Goal: Information Seeking & Learning: Find contact information

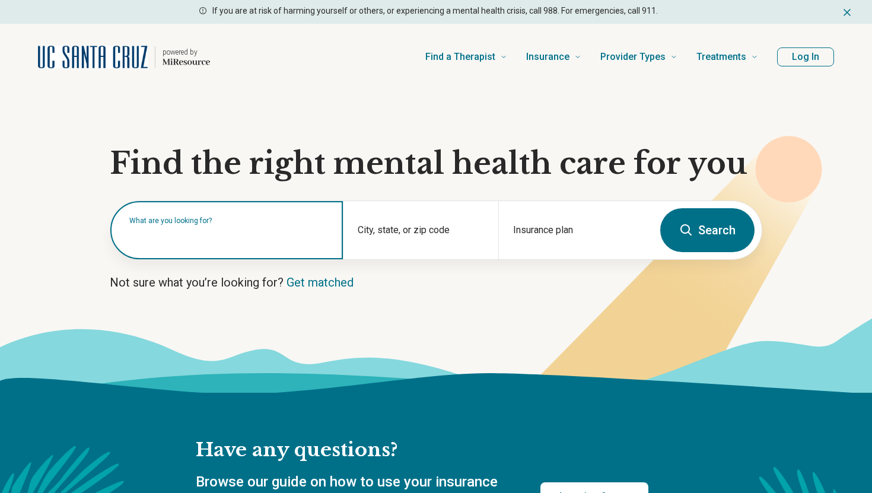
click at [243, 237] on input "text" at bounding box center [228, 236] width 199 height 14
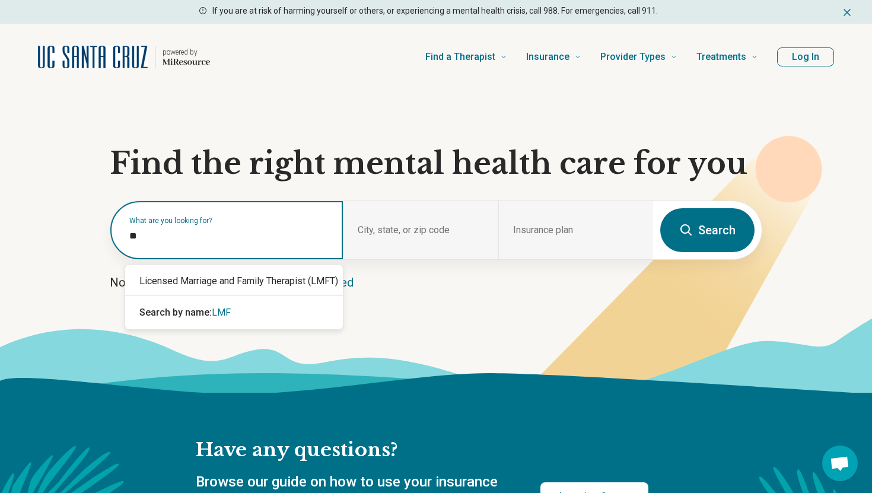
type input "*"
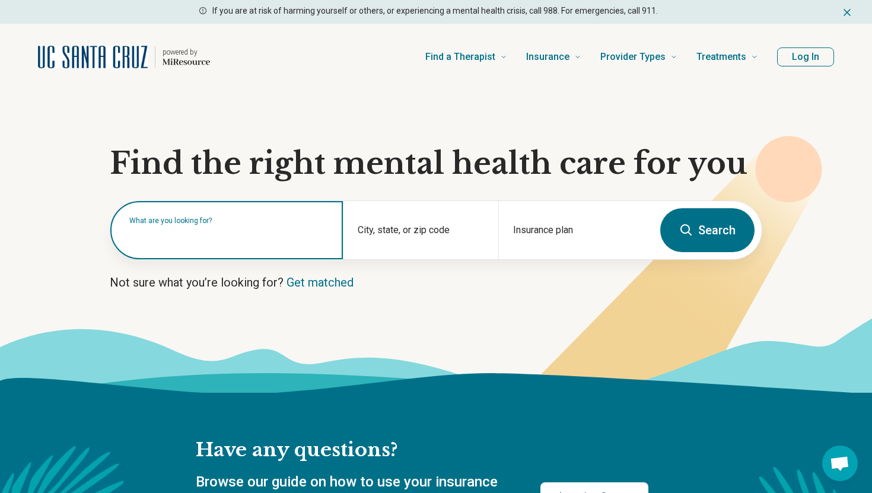
type input "*"
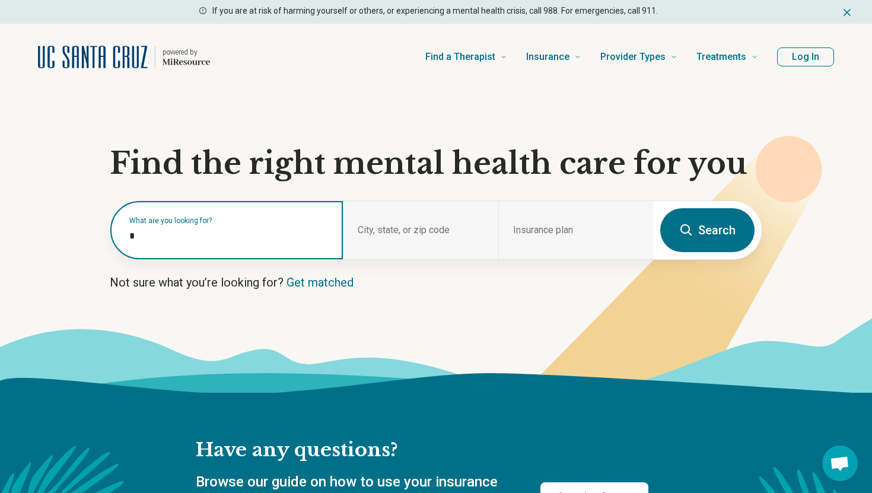
type input "**"
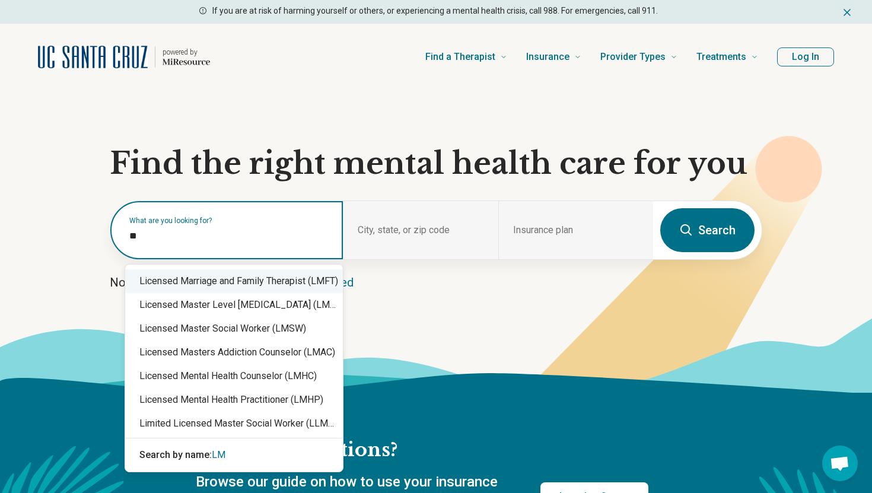
click at [276, 285] on div "Licensed Marriage and Family Therapist (LMFT)" at bounding box center [234, 281] width 218 height 24
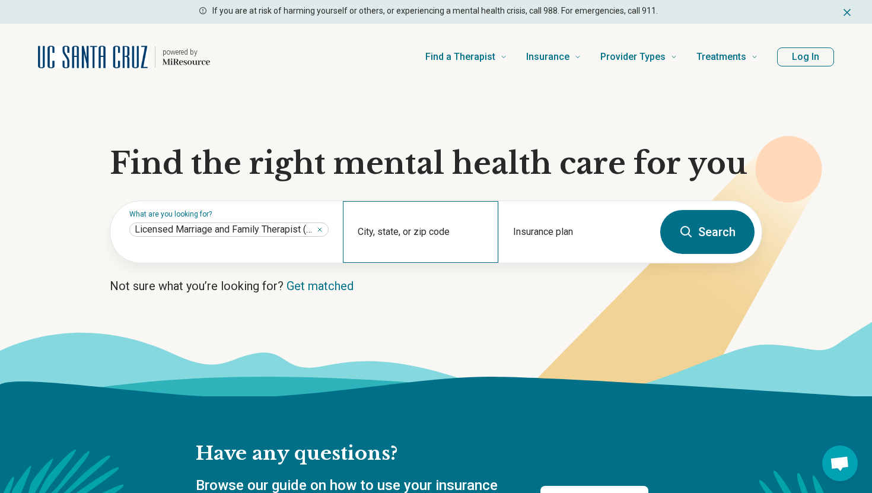
click at [415, 231] on div "City, state, or zip code" at bounding box center [420, 232] width 155 height 62
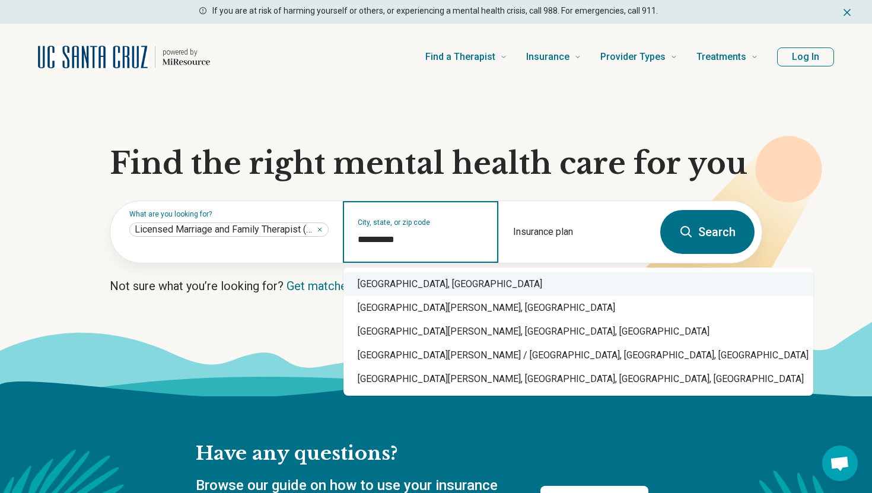
click at [417, 277] on div "Santa Cruz, CA" at bounding box center [578, 284] width 470 height 24
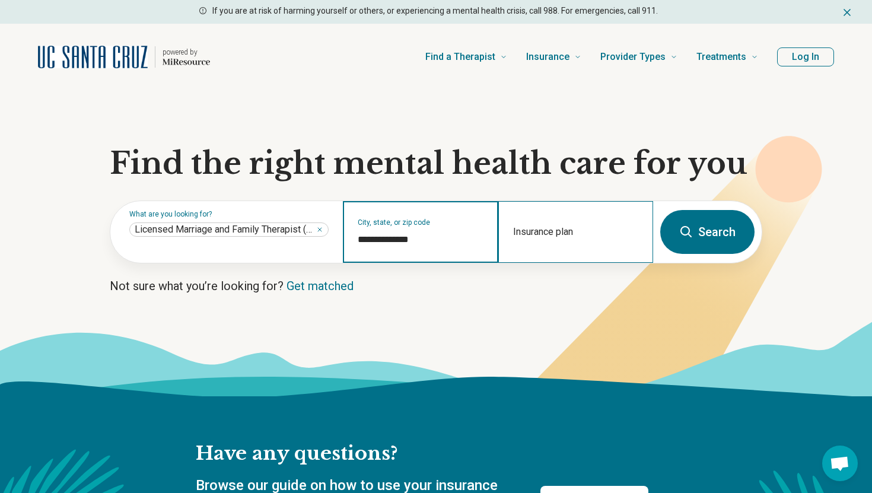
type input "**********"
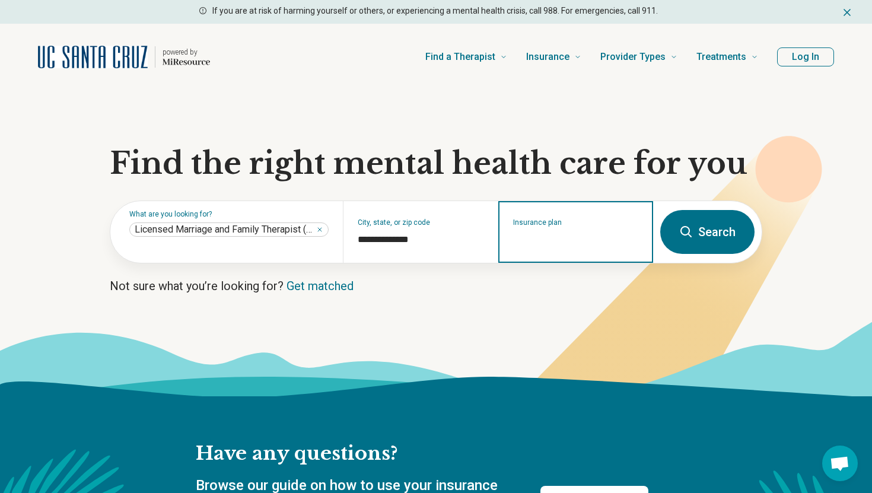
click at [577, 242] on input "Insurance plan" at bounding box center [576, 239] width 126 height 14
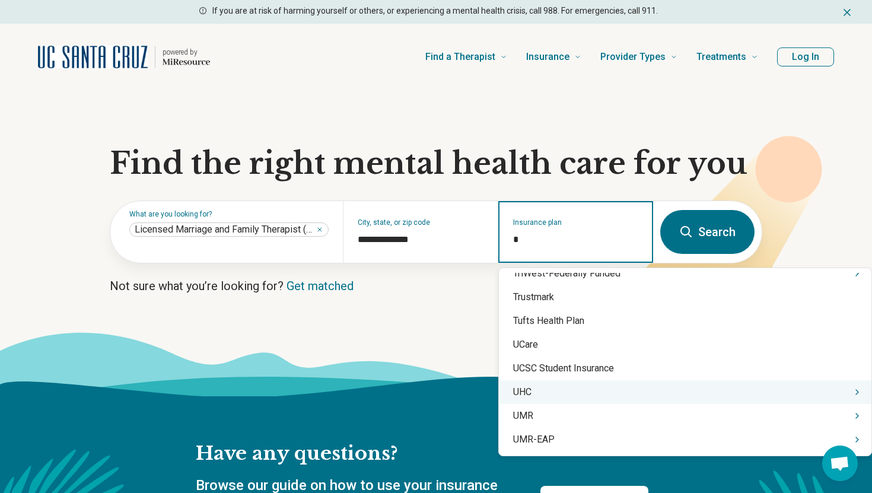
scroll to position [3297, 0]
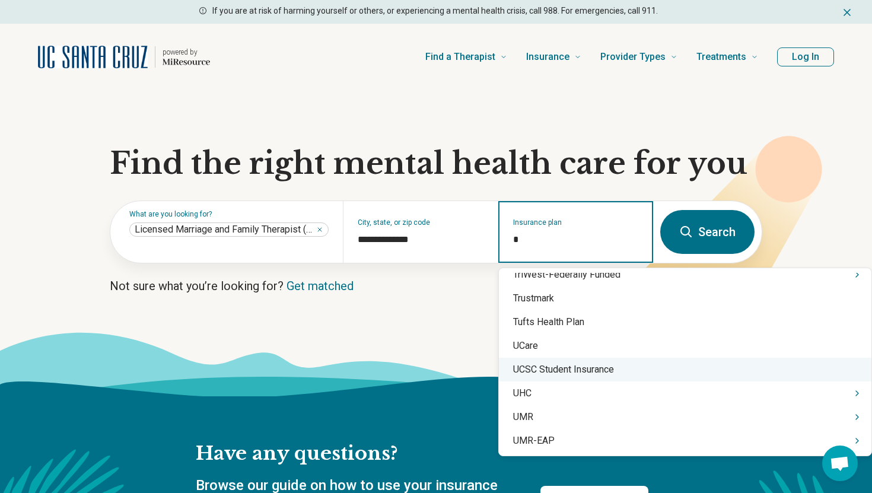
click at [588, 360] on div "UCSC Student Insurance" at bounding box center [685, 370] width 372 height 24
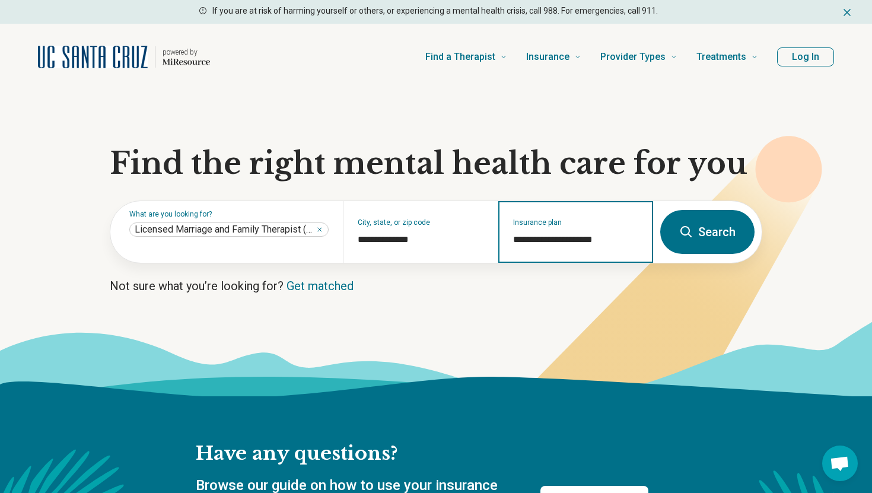
type input "**********"
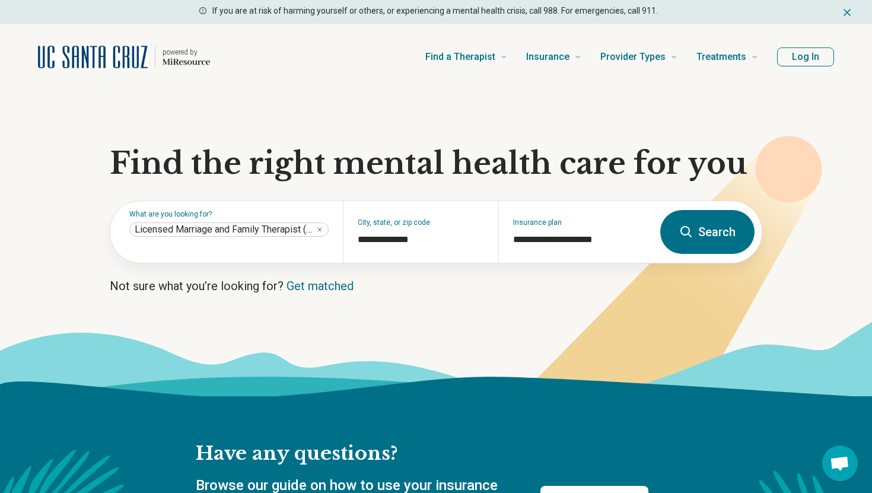
click at [711, 237] on button "Search" at bounding box center [707, 232] width 94 height 44
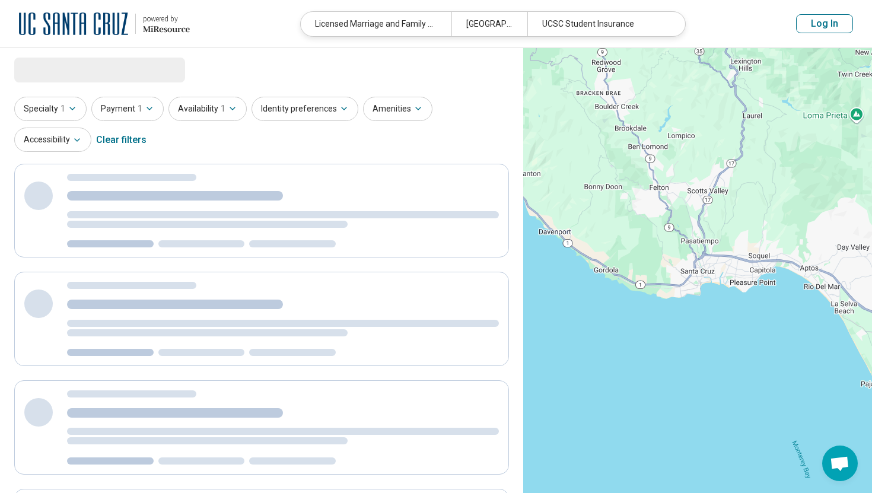
select select "***"
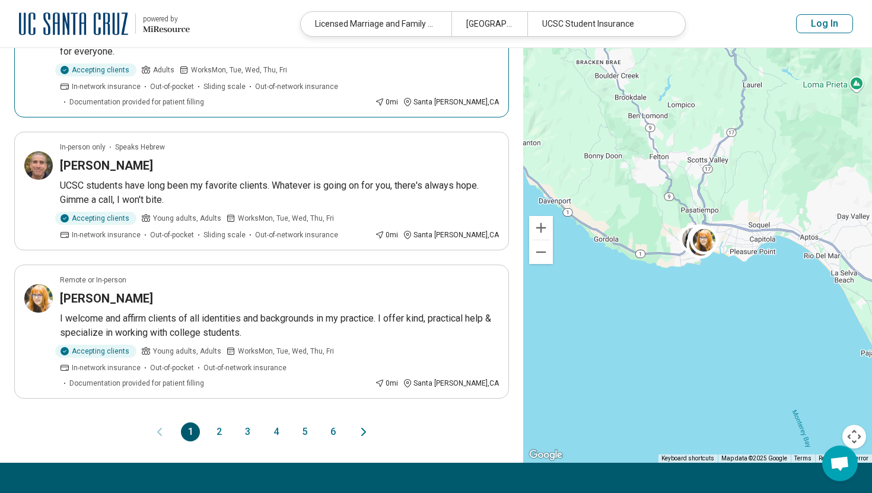
scroll to position [1077, 0]
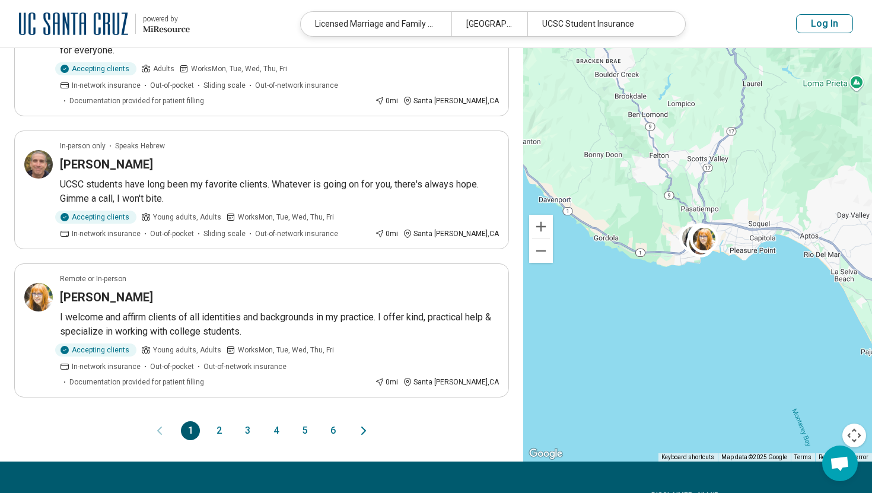
click at [225, 421] on button "2" at bounding box center [218, 430] width 19 height 19
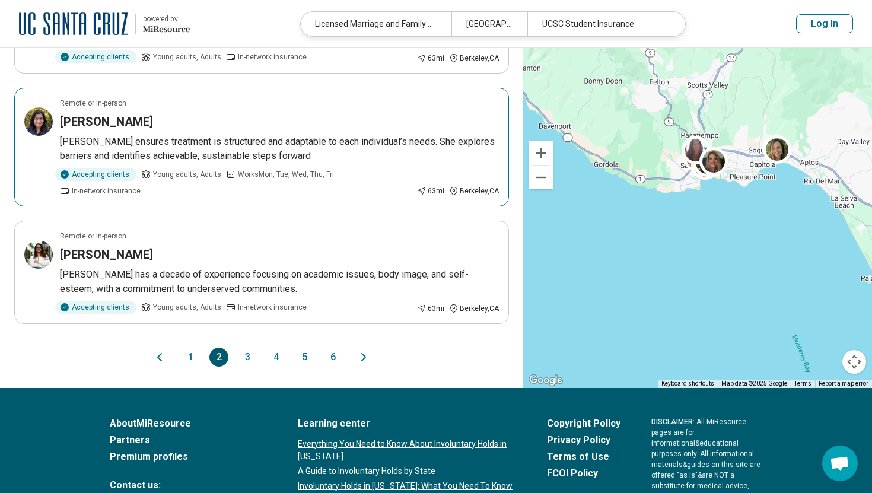
scroll to position [1109, 0]
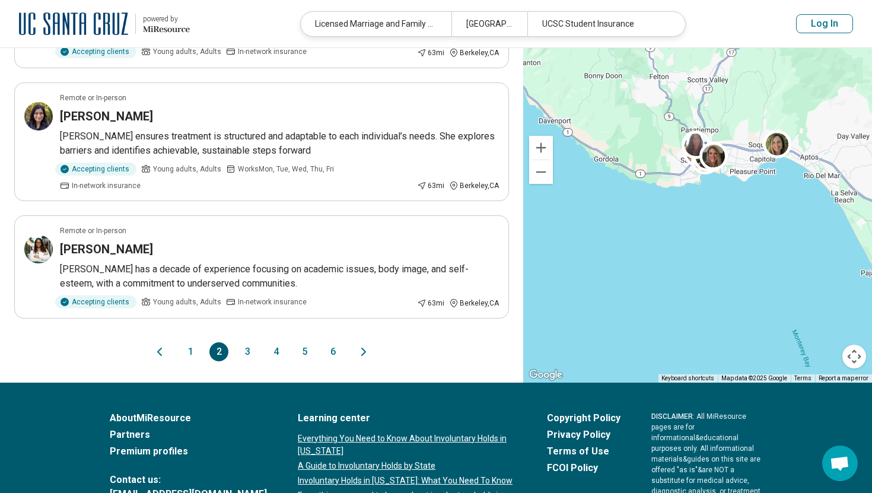
click at [246, 342] on button "3" at bounding box center [247, 351] width 19 height 19
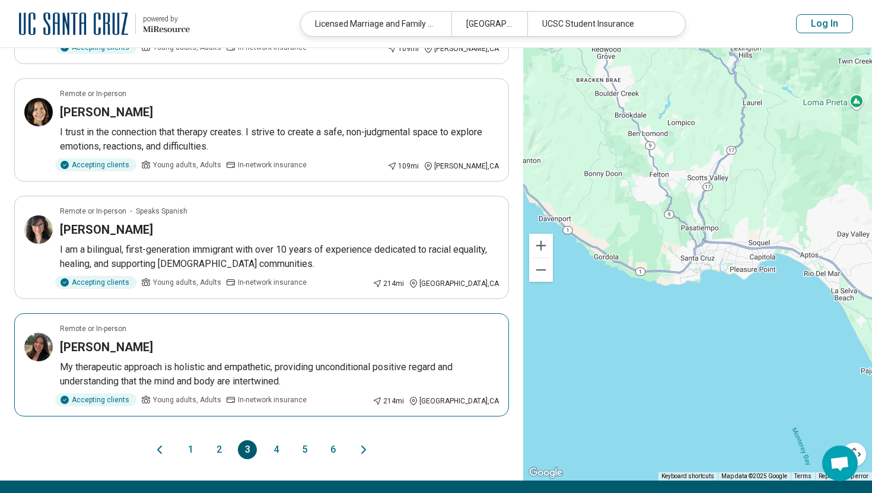
scroll to position [917, 0]
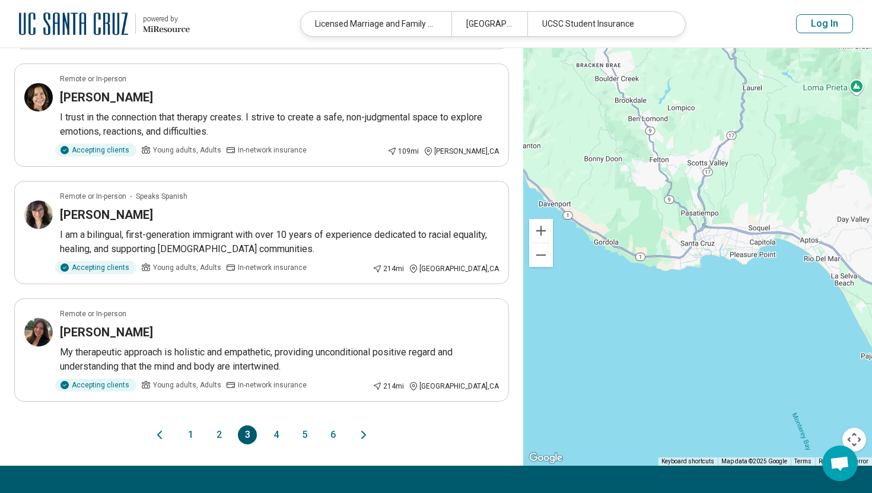
click at [275, 441] on button "4" at bounding box center [275, 434] width 19 height 19
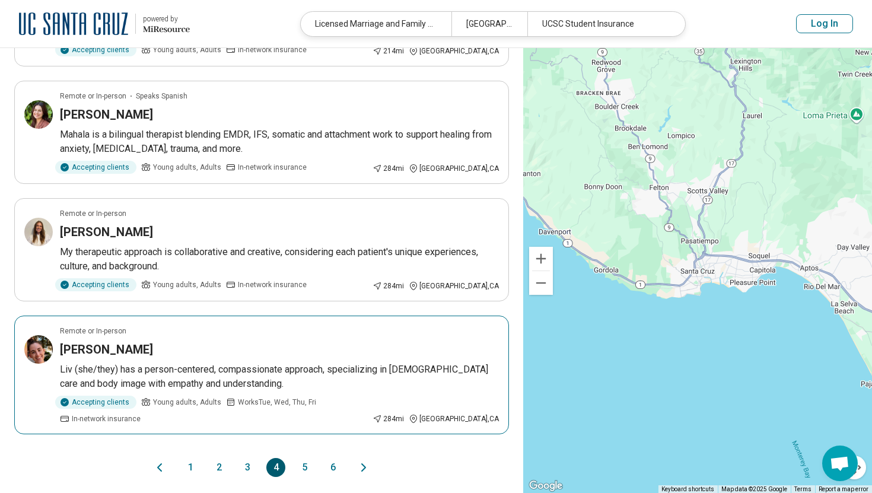
scroll to position [916, 0]
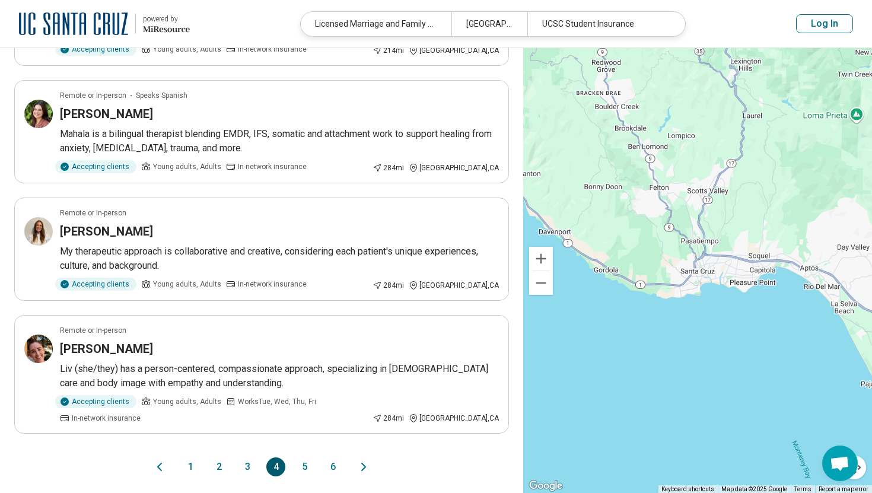
click at [297, 457] on button "5" at bounding box center [304, 466] width 19 height 19
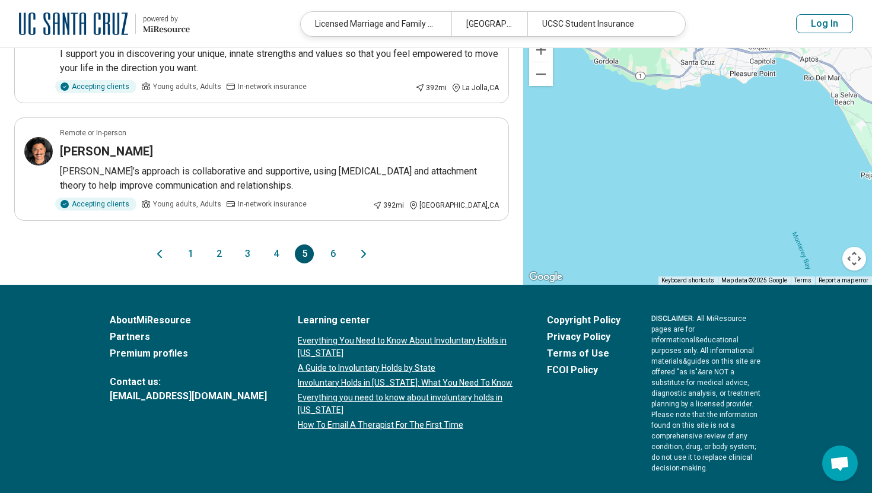
scroll to position [1110, 0]
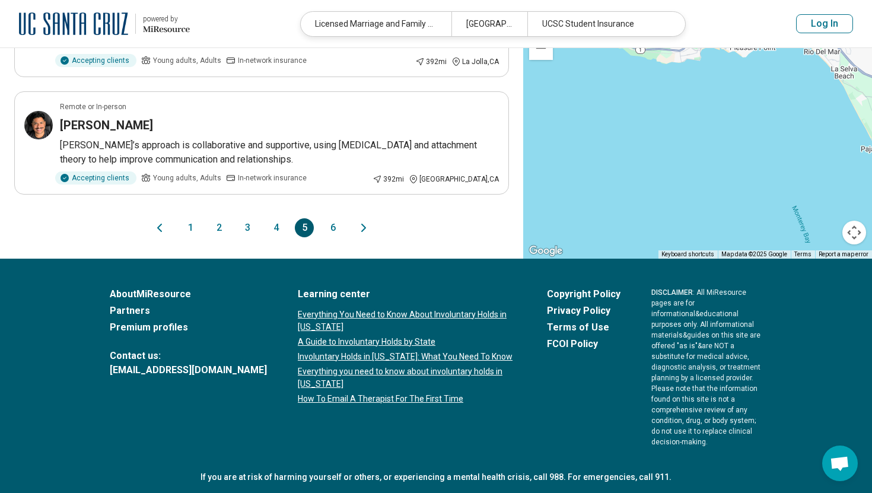
click at [193, 225] on button "1" at bounding box center [190, 227] width 19 height 19
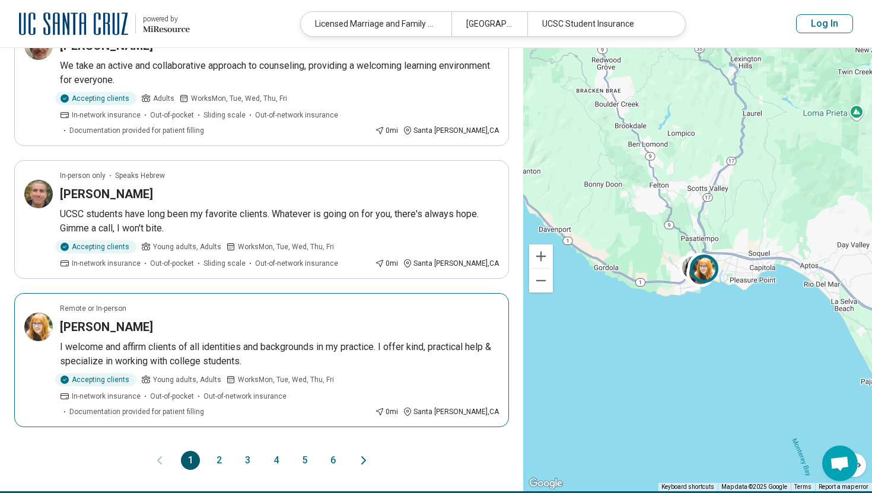
scroll to position [0, 0]
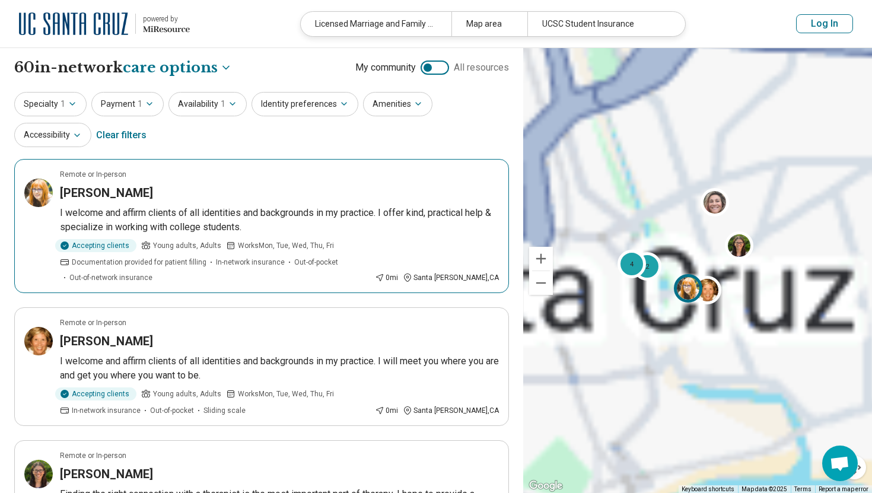
click at [686, 290] on img at bounding box center [688, 288] width 28 height 28
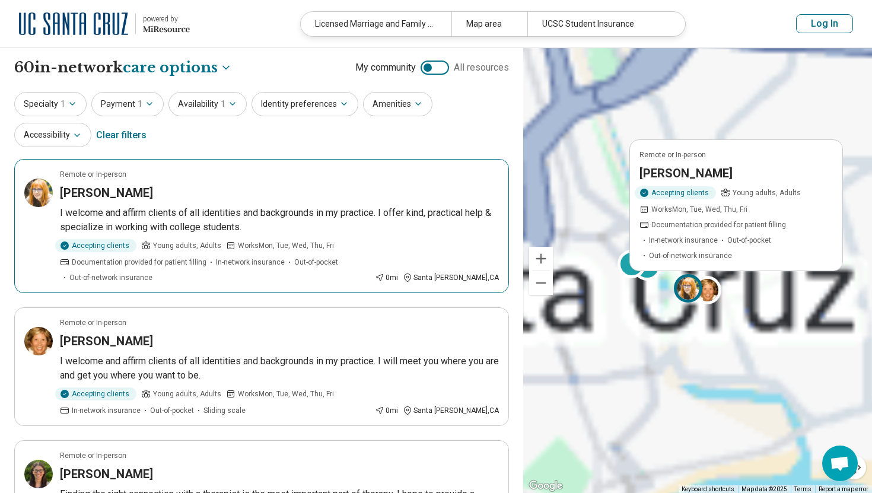
click at [281, 191] on div "[PERSON_NAME]" at bounding box center [279, 192] width 439 height 17
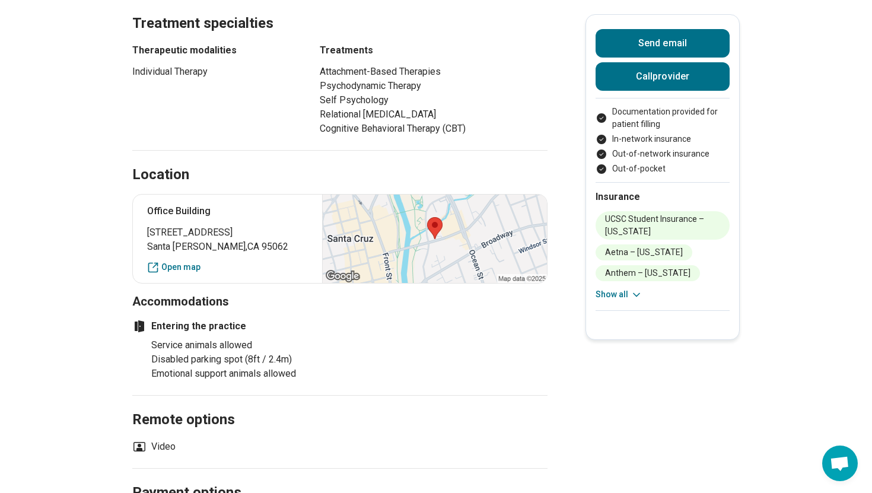
scroll to position [698, 0]
